Goal: Information Seeking & Learning: Learn about a topic

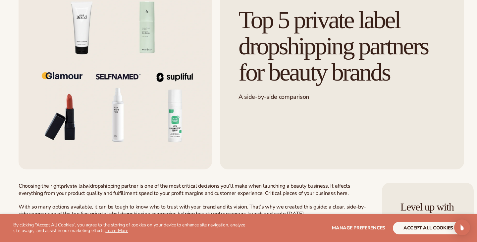
scroll to position [86, 0]
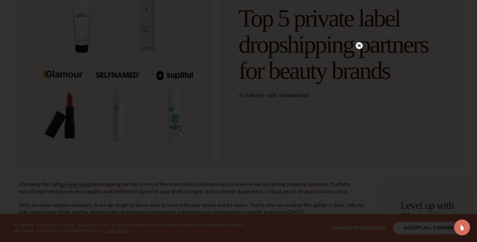
click at [360, 30] on div at bounding box center [238, 121] width 477 height 242
click at [360, 42] on div at bounding box center [359, 45] width 7 height 12
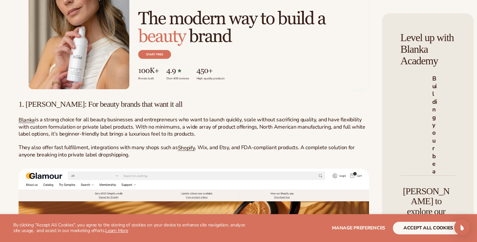
scroll to position [954, 0]
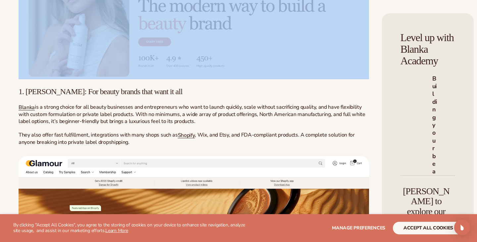
drag, startPoint x: 20, startPoint y: 45, endPoint x: 158, endPoint y: 110, distance: 152.7
copy div "Lore-ip-dolo sitametcon: Adipisc elits doeiusmodtem inc utlabo etdolo Magnaal E…"
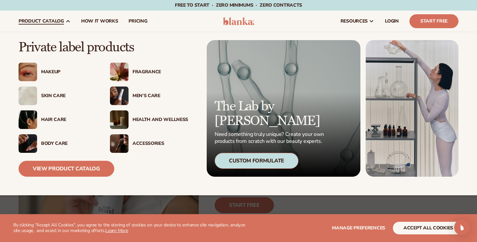
click at [57, 96] on div "Skin Care" at bounding box center [69, 96] width 56 height 6
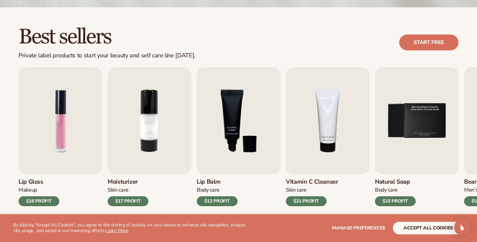
scroll to position [204, 0]
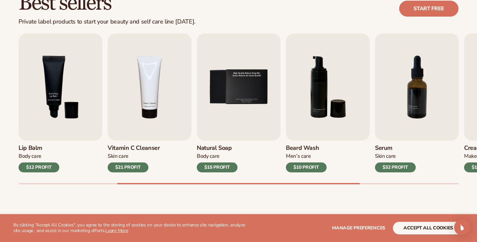
click at [386, 168] on div "$32 PROFIT" at bounding box center [395, 167] width 41 height 10
click at [395, 125] on img "7 / 9" at bounding box center [417, 86] width 84 height 107
click at [414, 115] on img "7 / 9" at bounding box center [417, 86] width 84 height 107
